Goal: Task Accomplishment & Management: Complete application form

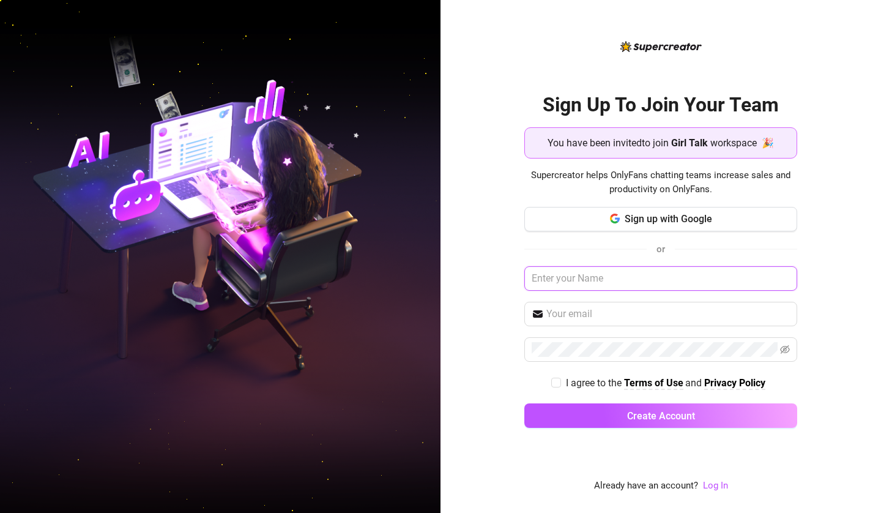
click at [606, 282] on input "text" at bounding box center [660, 278] width 273 height 24
type input "c"
type input "Cali"
click at [488, 169] on div "Sign Up To Join Your Team You have been invited to join Girl Talk workspace 🎉 S…" at bounding box center [660, 256] width 440 height 513
click at [551, 318] on input "text" at bounding box center [668, 313] width 244 height 15
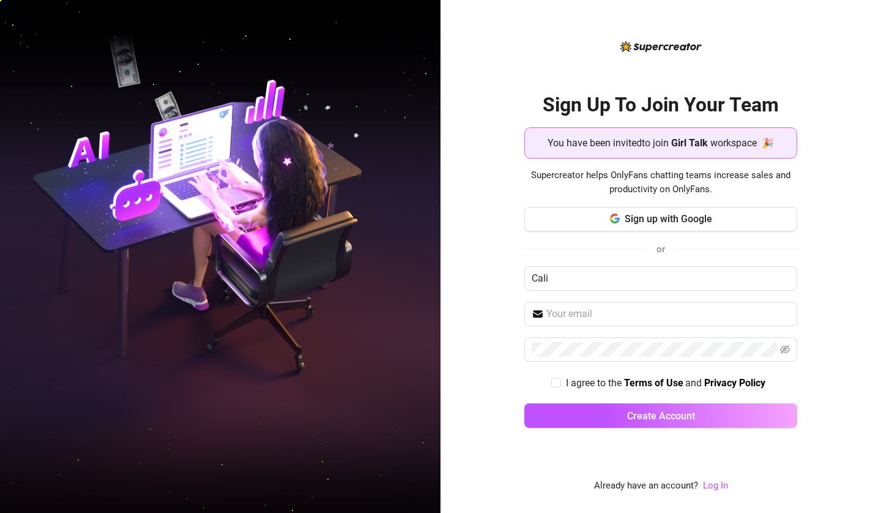
click at [475, 346] on div "Sign Up To Join Your Team You have been invited to join Girl Talk workspace 🎉 S…" at bounding box center [660, 256] width 440 height 513
click at [820, 206] on div "Sign Up To Join Your Team You have been invited to join Girl Talk workspace 🎉 S…" at bounding box center [660, 256] width 440 height 513
click at [571, 316] on input "text" at bounding box center [668, 313] width 244 height 15
drag, startPoint x: 571, startPoint y: 316, endPoint x: 560, endPoint y: 316, distance: 11.0
click at [560, 316] on input "text" at bounding box center [668, 313] width 244 height 15
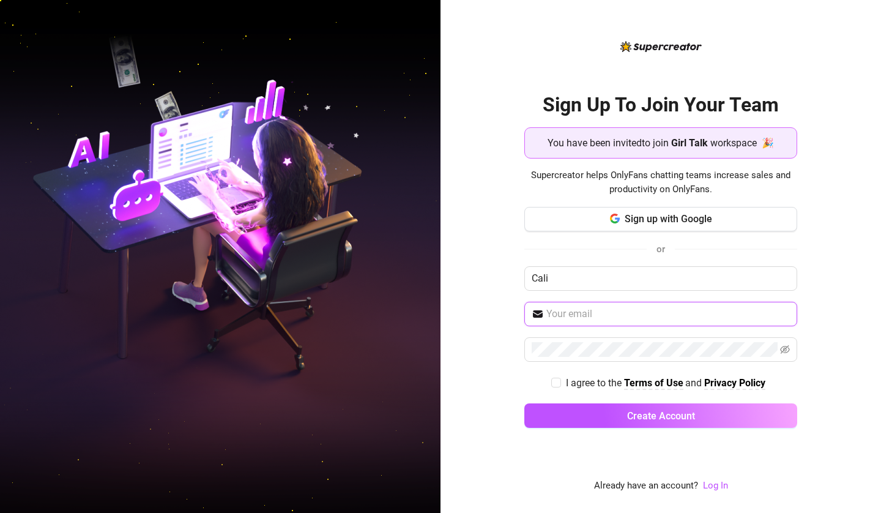
paste input "[EMAIL_ADDRESS][DOMAIN_NAME]"
type input "[EMAIL_ADDRESS][DOMAIN_NAME]"
drag, startPoint x: 843, startPoint y: 243, endPoint x: 704, endPoint y: 289, distance: 147.0
click at [843, 243] on div "Sign Up To Join Your Team You have been invited to join Girl Talk workspace 🎉 S…" at bounding box center [660, 256] width 440 height 513
click at [560, 379] on span at bounding box center [556, 382] width 10 height 10
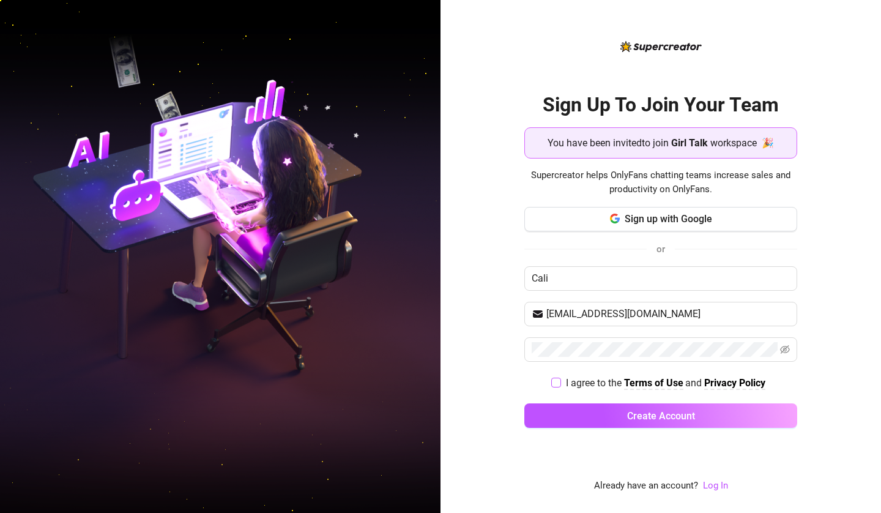
click at [560, 379] on input "I agree to the Terms of Use and Privacy Policy" at bounding box center [555, 381] width 9 height 9
checkbox input "true"
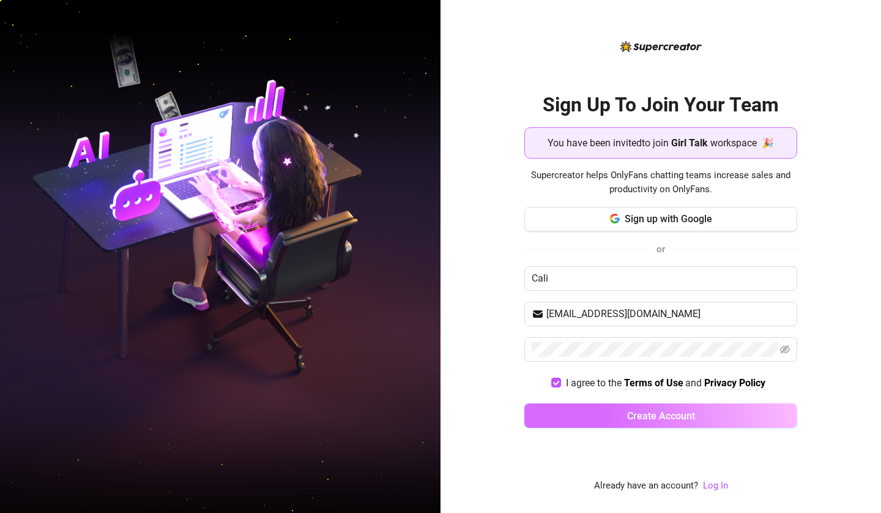
click at [636, 418] on span "Create Account" at bounding box center [661, 416] width 68 height 12
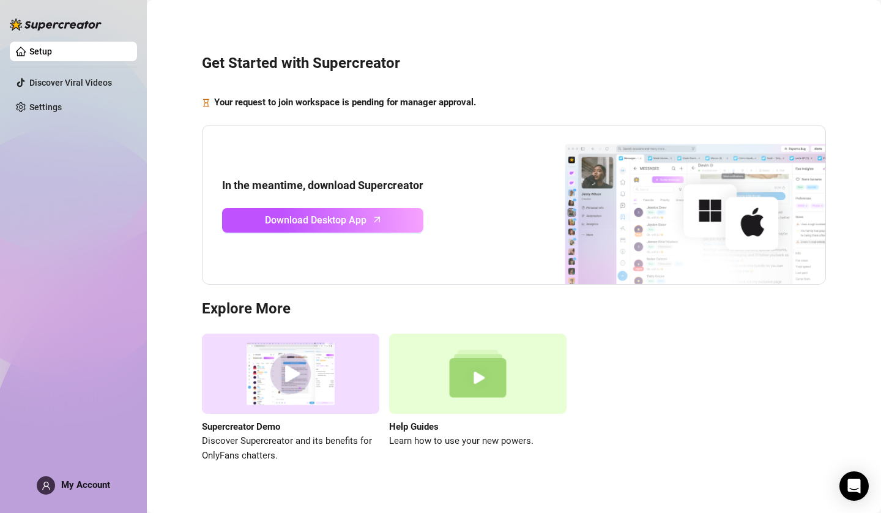
scroll to position [17, 0]
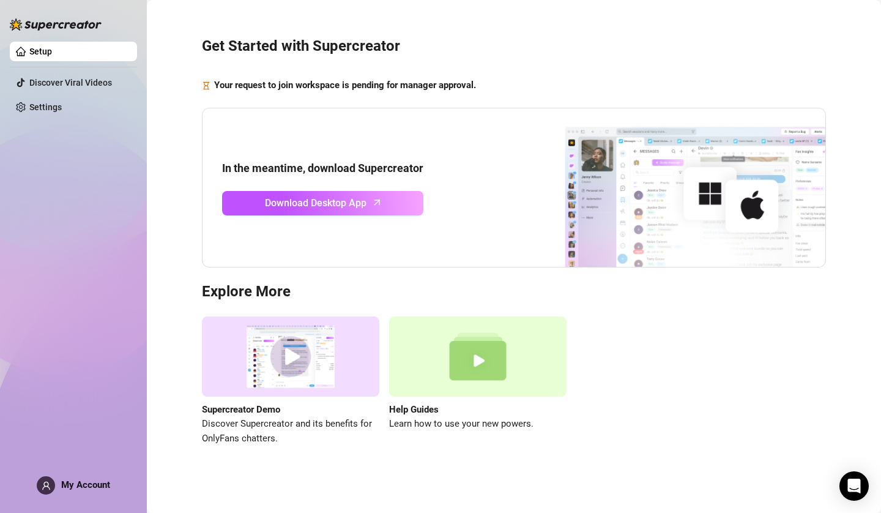
click at [42, 475] on div "Setup Discover Viral Videos Settings My Account" at bounding box center [73, 251] width 127 height 502
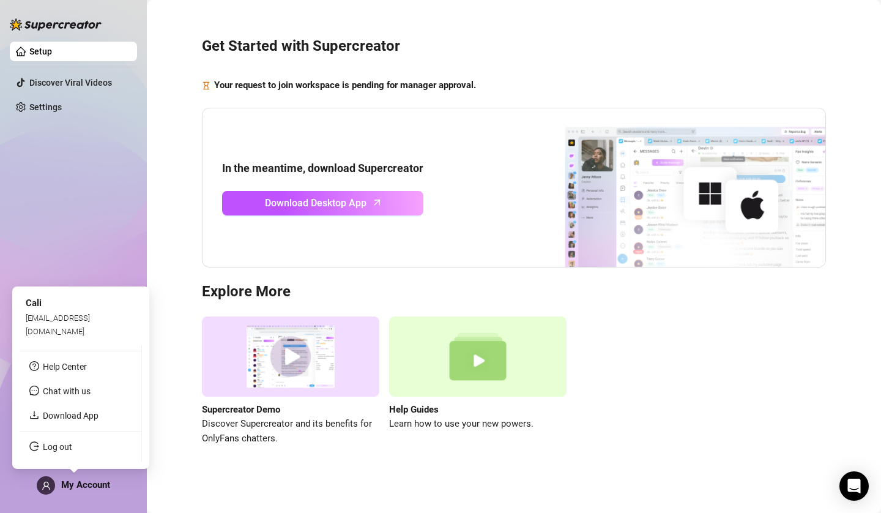
click at [45, 481] on icon "user" at bounding box center [46, 485] width 8 height 8
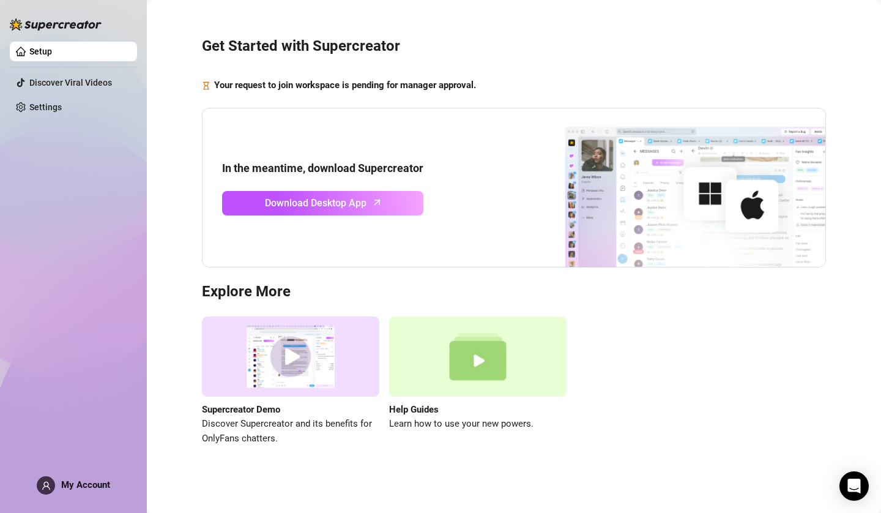
click at [52, 50] on link "Setup" at bounding box center [40, 51] width 23 height 10
click at [339, 206] on span "Download Desktop App" at bounding box center [316, 202] width 102 height 15
click at [55, 108] on link "Settings" at bounding box center [45, 107] width 32 height 10
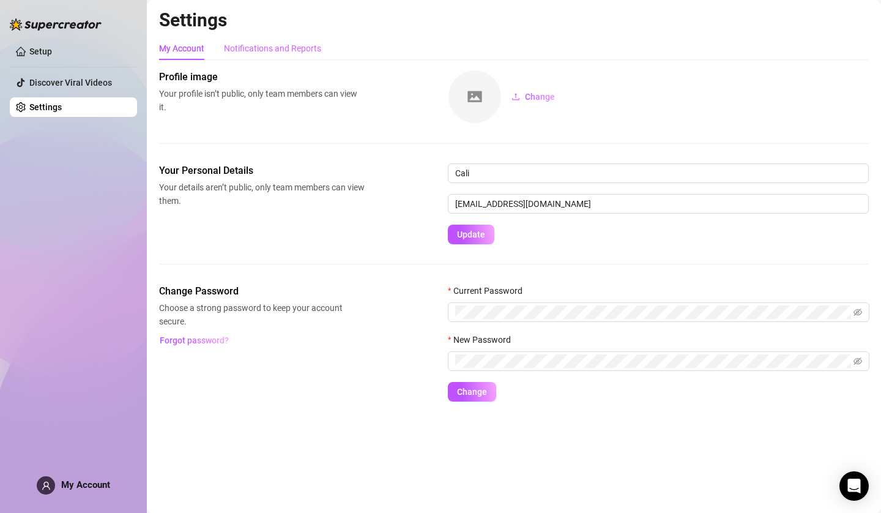
click at [274, 37] on div "Notifications and Reports" at bounding box center [272, 48] width 97 height 23
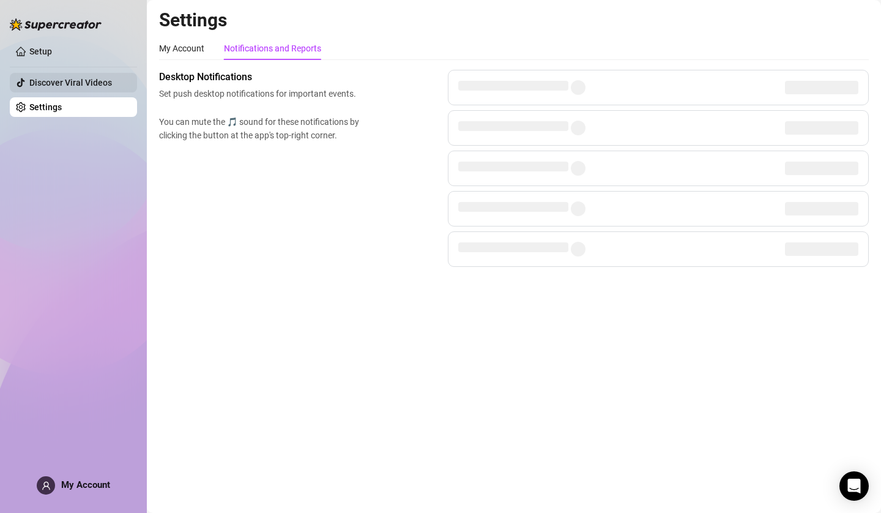
click at [56, 81] on link "Discover Viral Videos" at bounding box center [70, 83] width 83 height 10
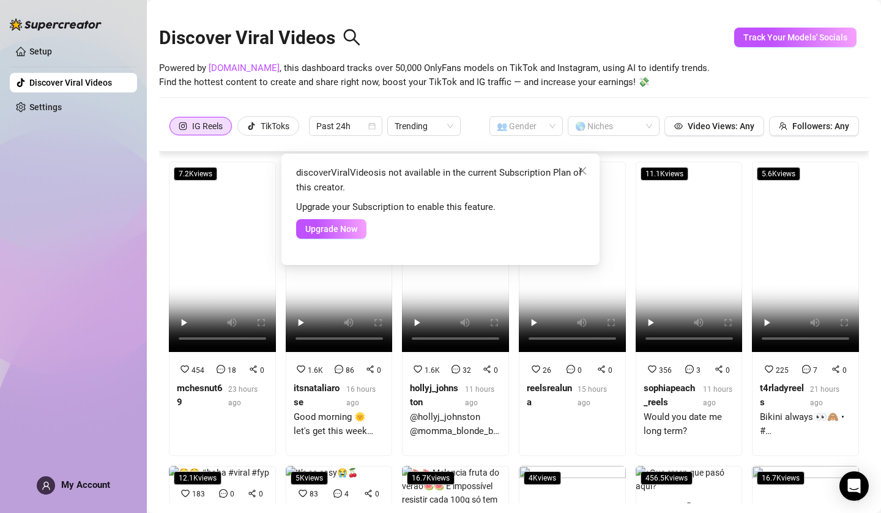
click at [89, 57] on div "discoverViralVideos is not available in the current Subscription Plan of this c…" at bounding box center [440, 256] width 881 height 513
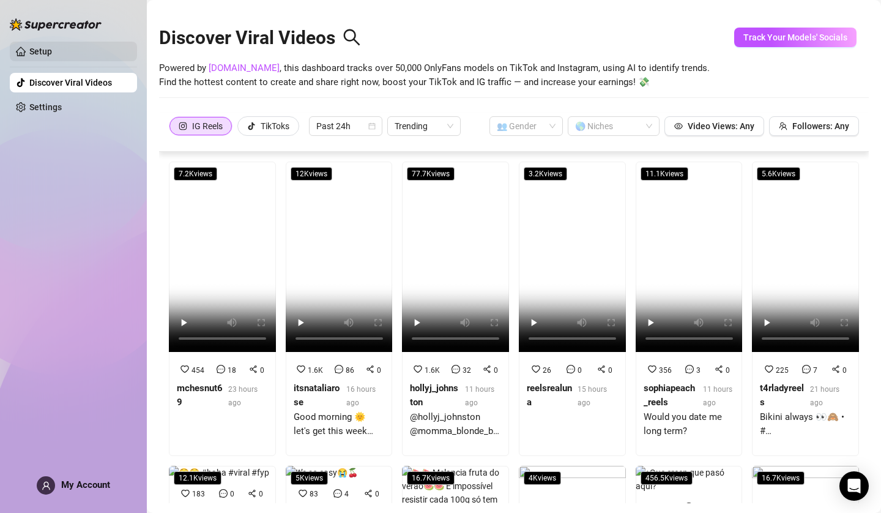
click at [52, 56] on link "Setup" at bounding box center [40, 51] width 23 height 10
